Goal: Task Accomplishment & Management: Complete application form

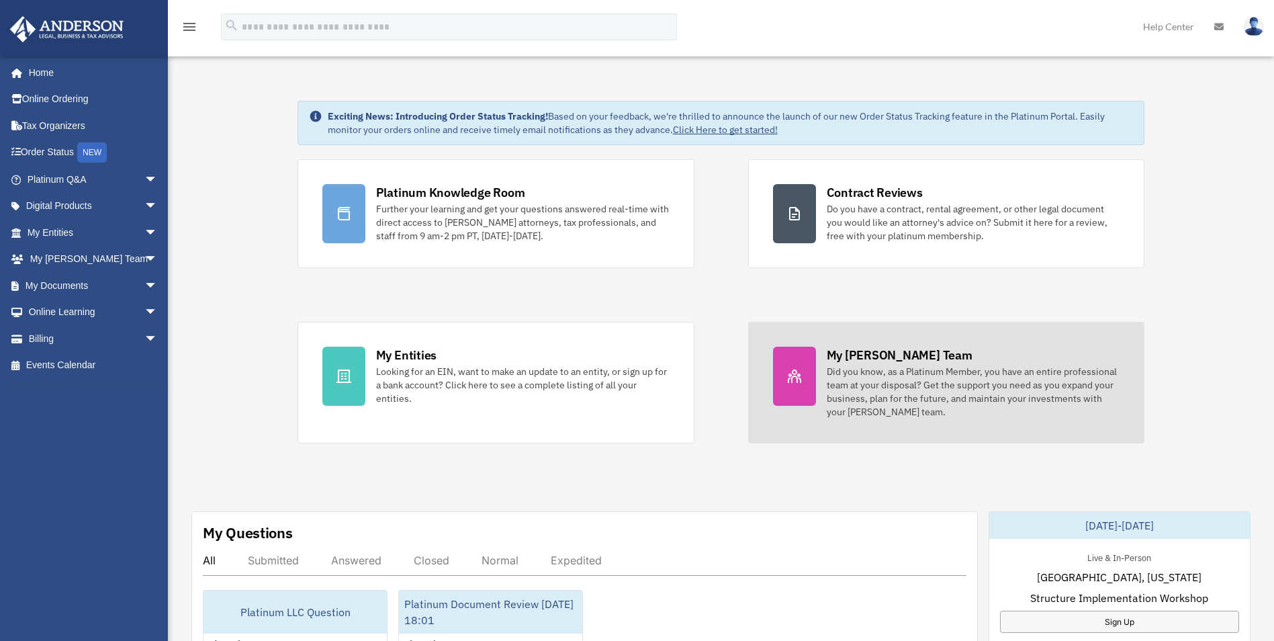
click at [922, 382] on div "Did you know, as a Platinum Member, you have an entire professional team at you…" at bounding box center [974, 392] width 294 height 54
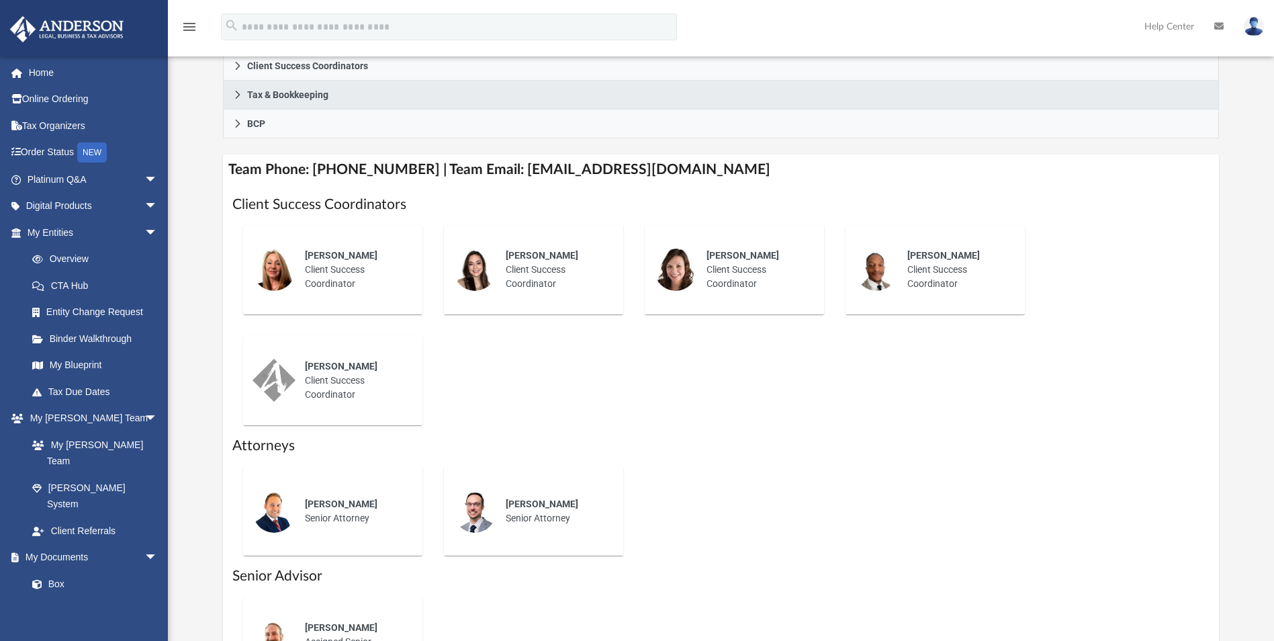
scroll to position [403, 0]
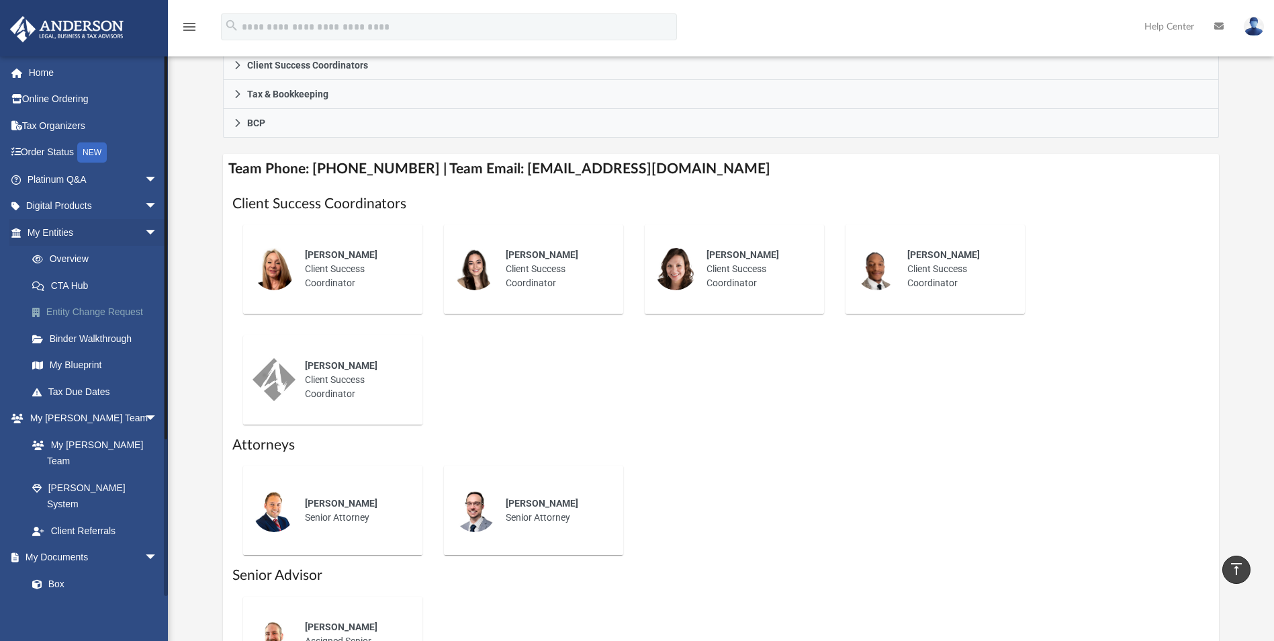
click at [108, 310] on link "Entity Change Request" at bounding box center [98, 312] width 159 height 27
